Goal: Task Accomplishment & Management: Use online tool/utility

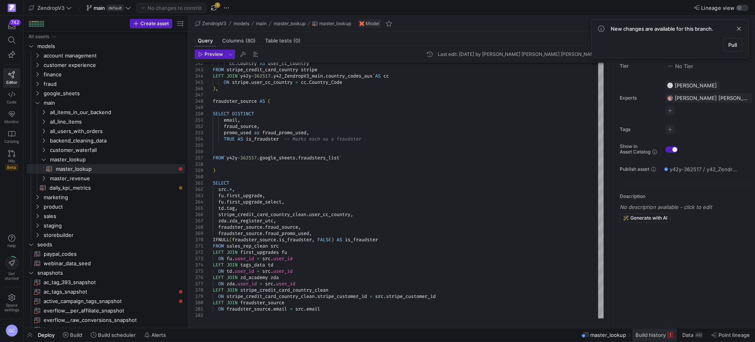
scroll to position [49, 0]
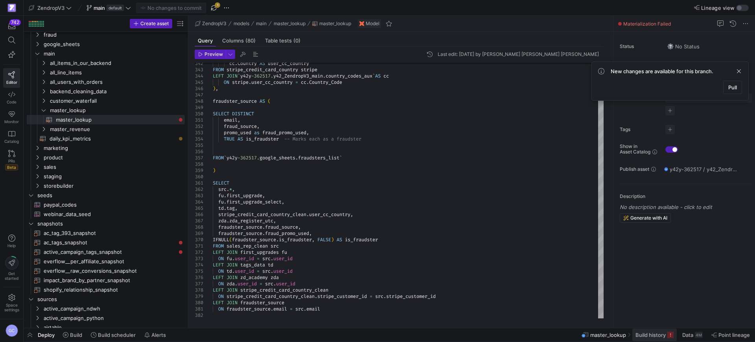
click at [645, 334] on span "Build history" at bounding box center [650, 334] width 30 height 6
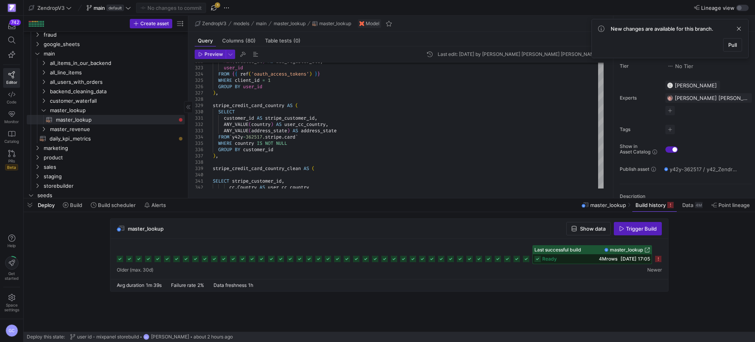
click at [29, 206] on span "button" at bounding box center [30, 204] width 13 height 13
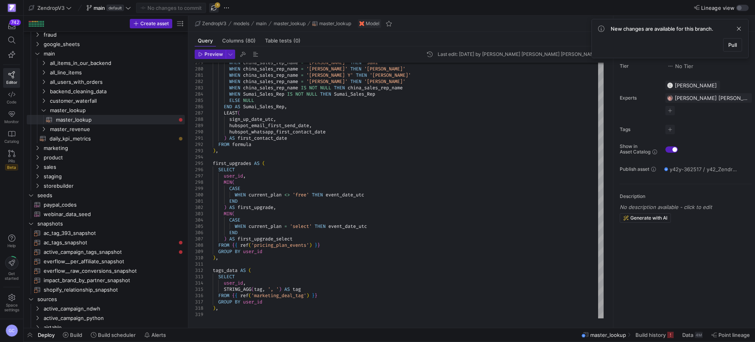
click at [215, 8] on span "button" at bounding box center [213, 7] width 9 height 9
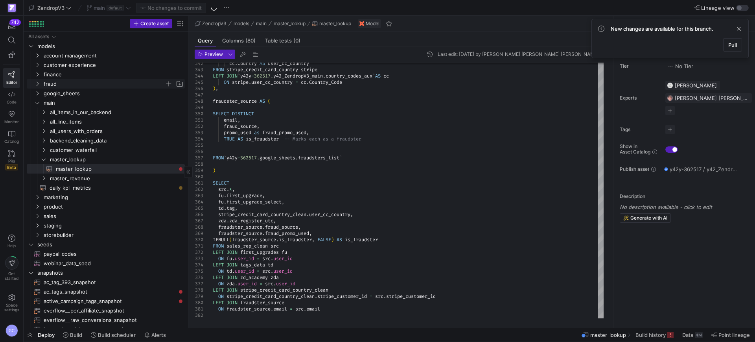
click at [37, 85] on icon "Press SPACE to select this row." at bounding box center [38, 83] width 6 height 5
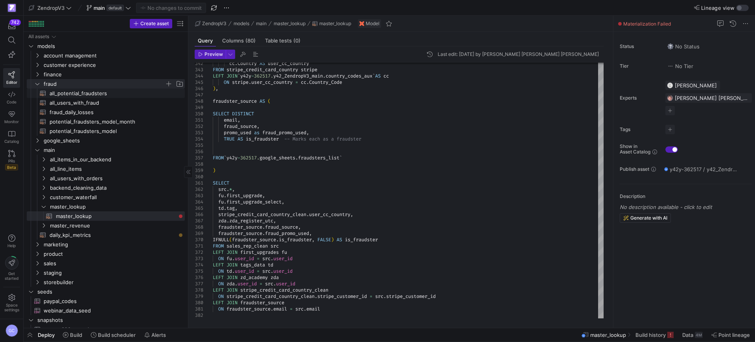
click at [72, 95] on span "all_potential_fraudsters​​​​​​​​​​" at bounding box center [113, 93] width 126 height 9
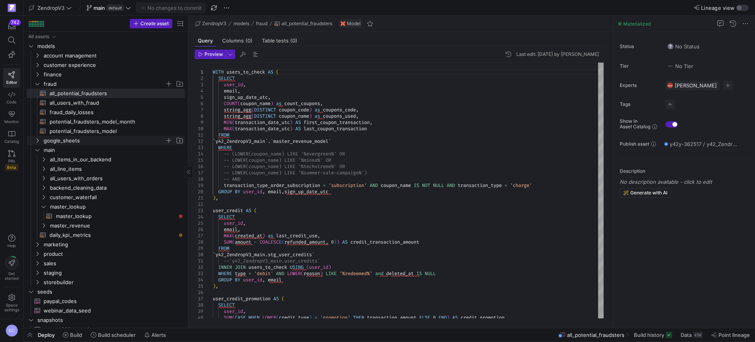
click at [41, 140] on span "google_sheets" at bounding box center [108, 140] width 151 height 9
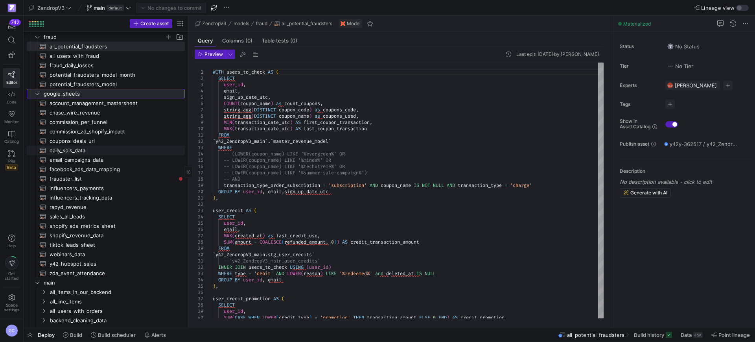
scroll to position [49, 0]
click at [78, 174] on span "fraudster_list​​​​​​​​​​" at bounding box center [113, 176] width 126 height 9
type textarea "{{ config( materialized='table' ) }} -- This model's only job is to copy the sh…"
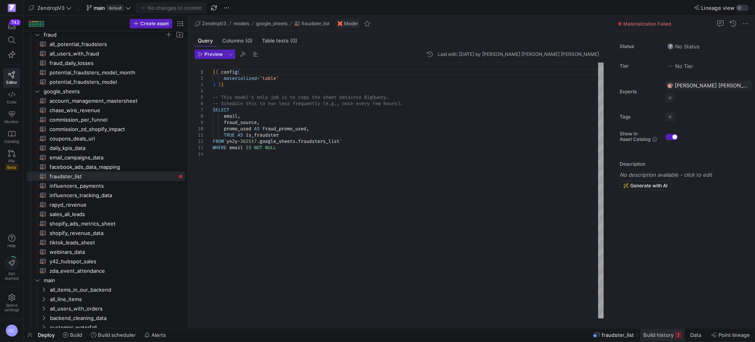
click at [647, 336] on span "Build history" at bounding box center [658, 334] width 30 height 6
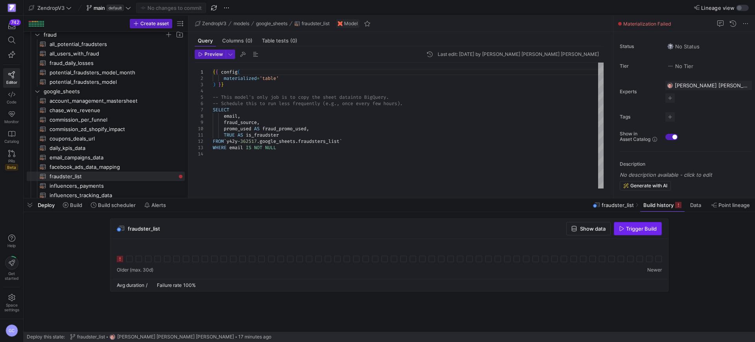
click at [641, 229] on span "Trigger Build" at bounding box center [641, 228] width 31 height 6
